Goal: Browse casually

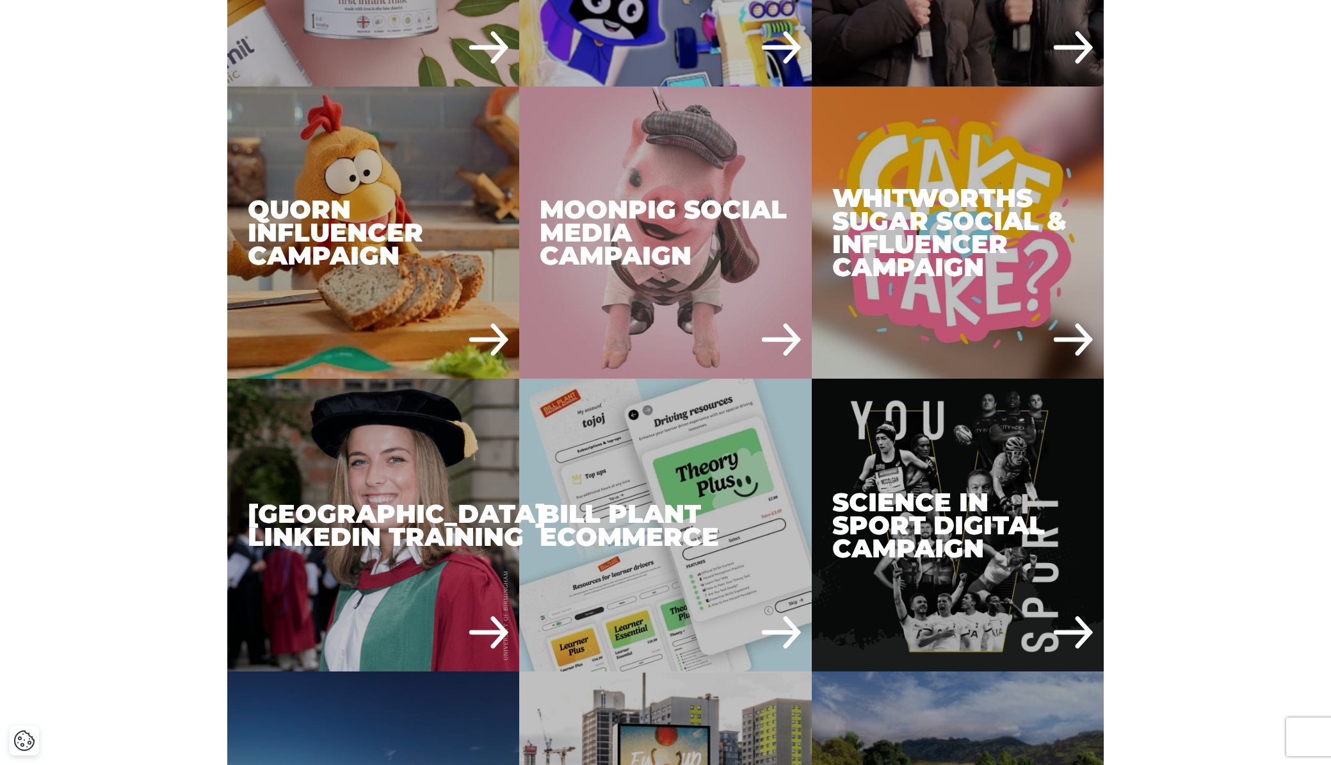
scroll to position [2199, 0]
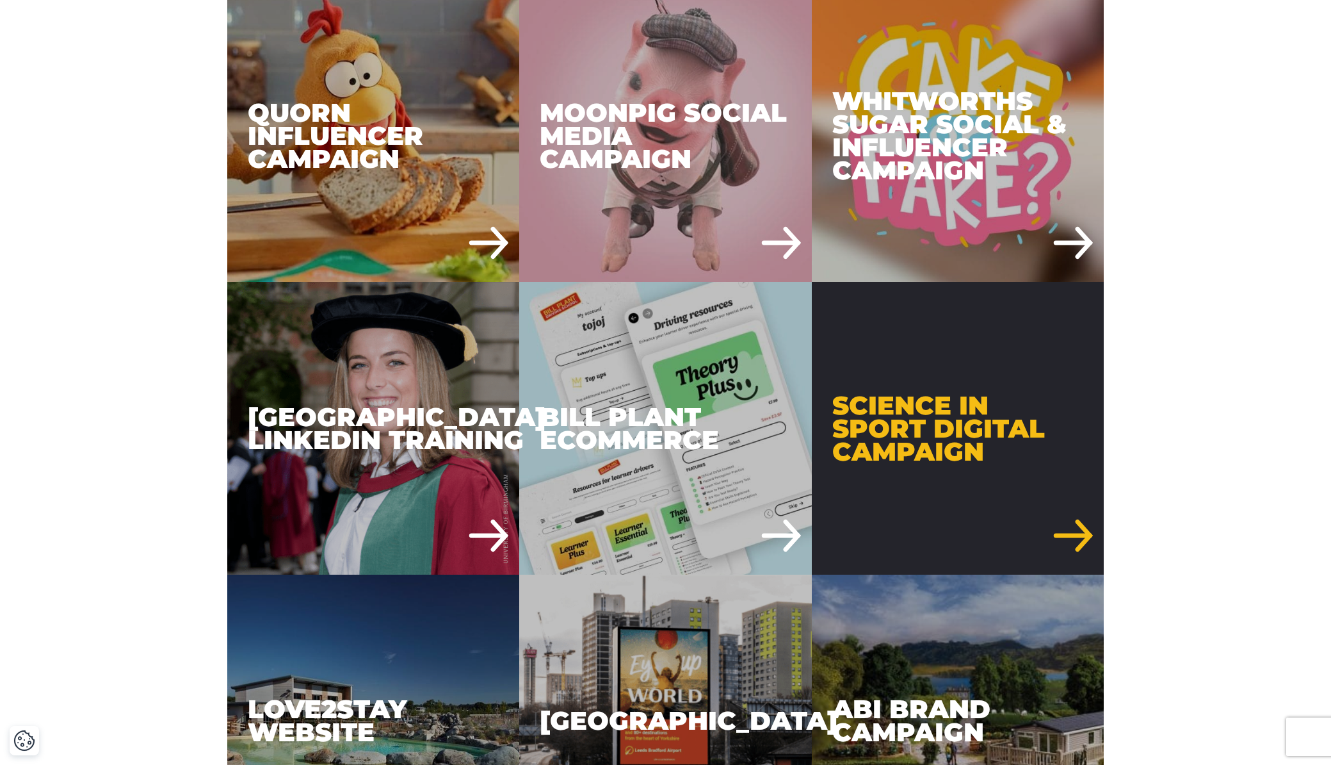
click at [930, 430] on div "Science in Sport Digital Campaign" at bounding box center [958, 428] width 293 height 293
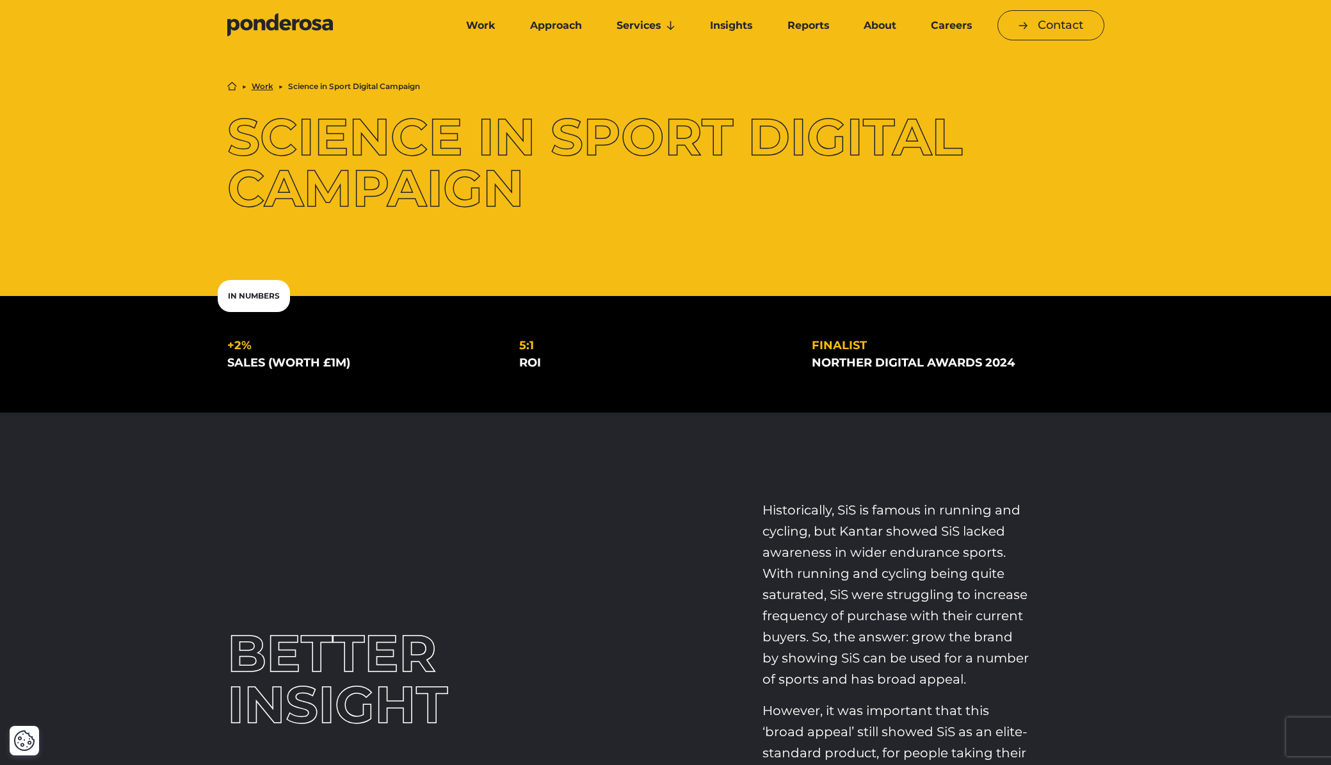
scroll to position [337, 0]
